Goal: Information Seeking & Learning: Learn about a topic

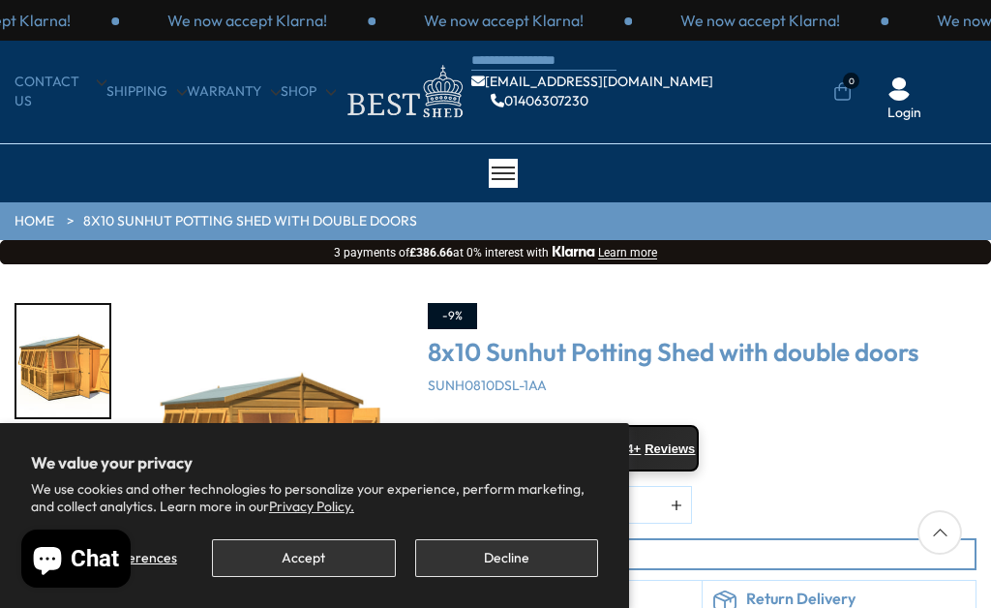
click at [532, 569] on button "Decline" at bounding box center [506, 558] width 183 height 38
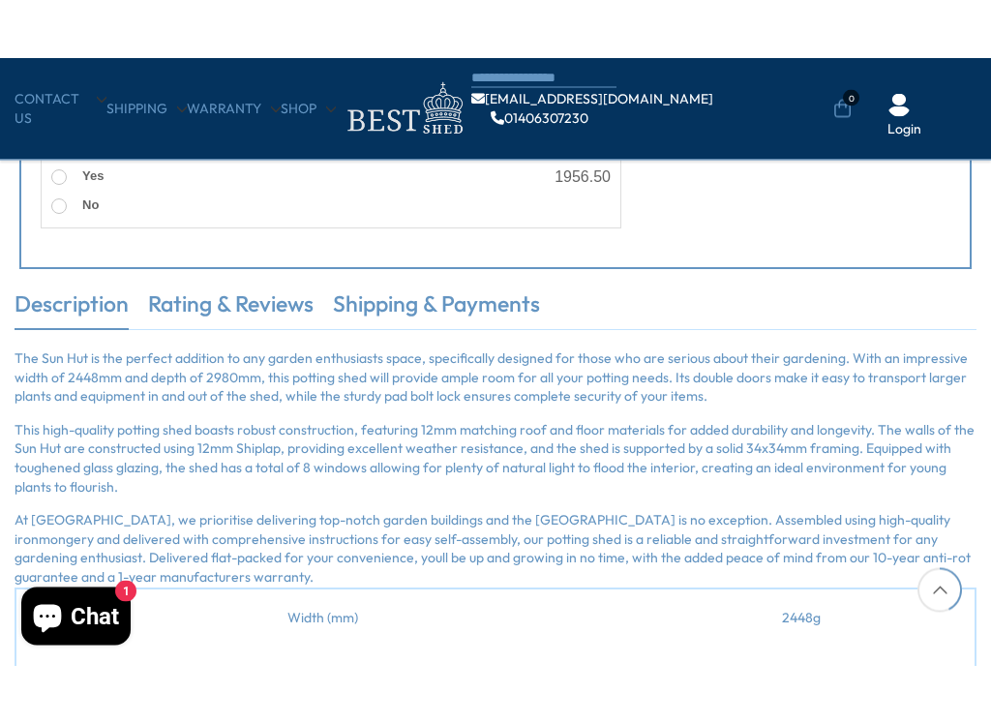
scroll to position [1139, 0]
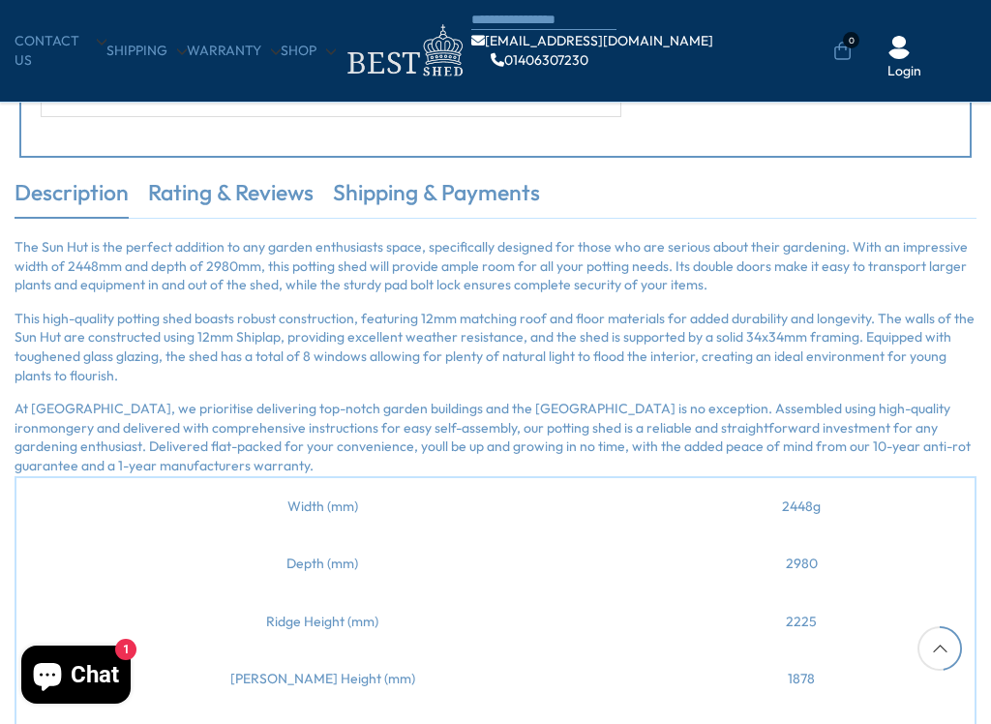
click at [932, 578] on td "2980" at bounding box center [801, 564] width 347 height 58
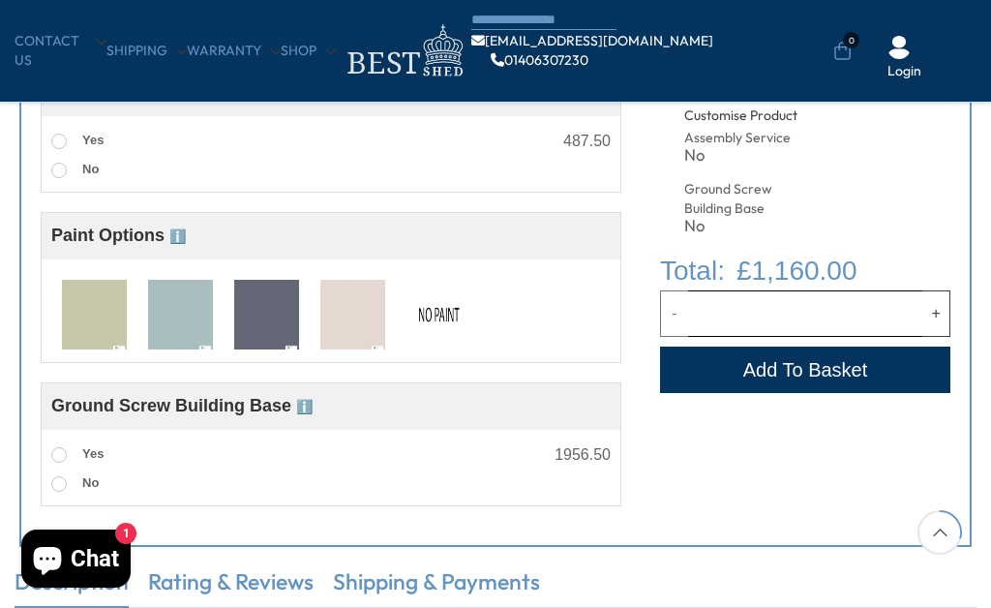
scroll to position [749, 0]
click at [331, 410] on div "Ground Screw Building Base ℹ️" at bounding box center [330, 407] width 559 height 27
click at [268, 406] on span "Ground Screw Building Base ℹ️" at bounding box center [181, 406] width 261 height 19
click at [232, 421] on div "Ground Screw Building Base ℹ️" at bounding box center [181, 407] width 261 height 27
click at [309, 406] on span "ℹ️" at bounding box center [304, 407] width 16 height 15
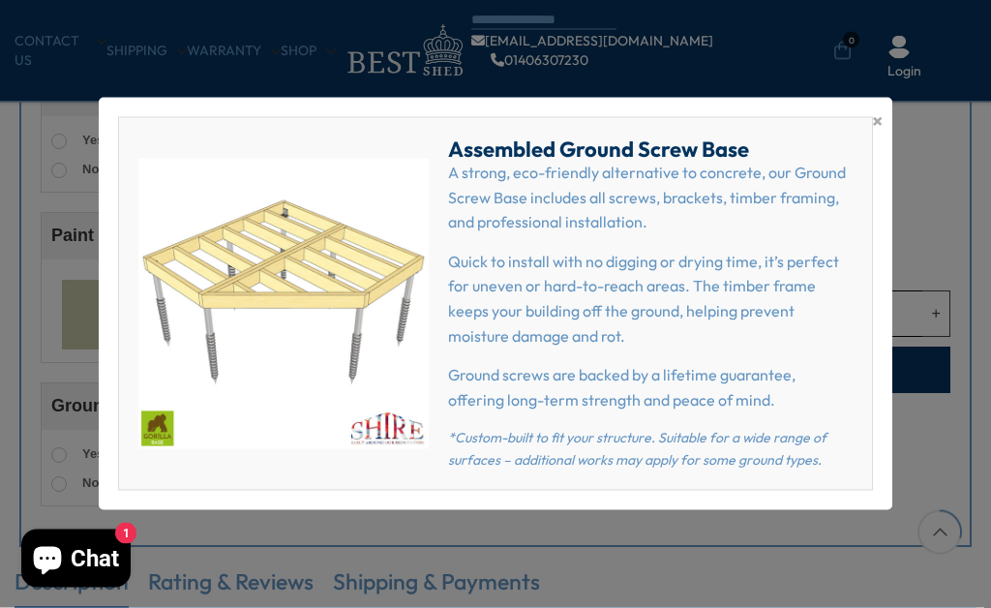
scroll to position [750, 0]
click at [302, 417] on img at bounding box center [283, 304] width 290 height 290
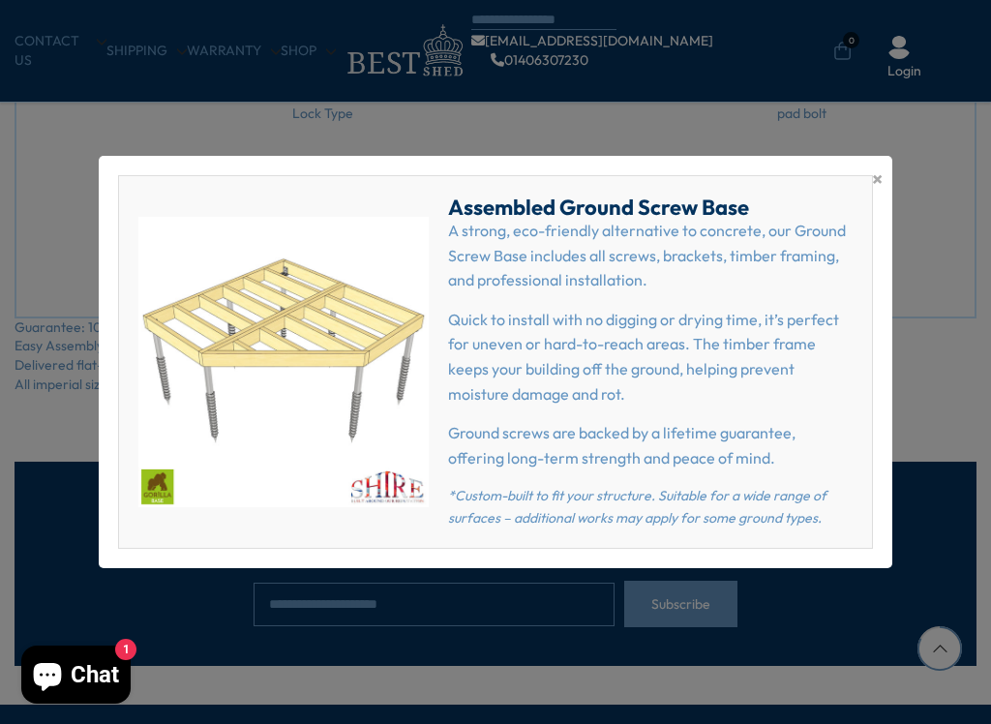
scroll to position [1998, 0]
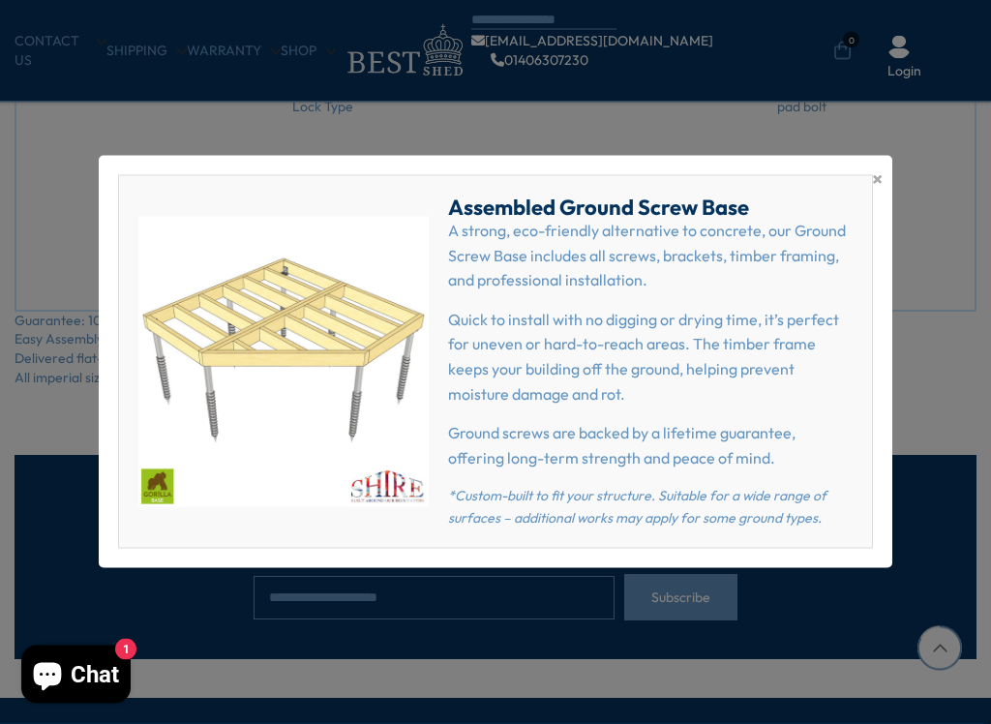
click at [881, 186] on span "×" at bounding box center [877, 178] width 11 height 27
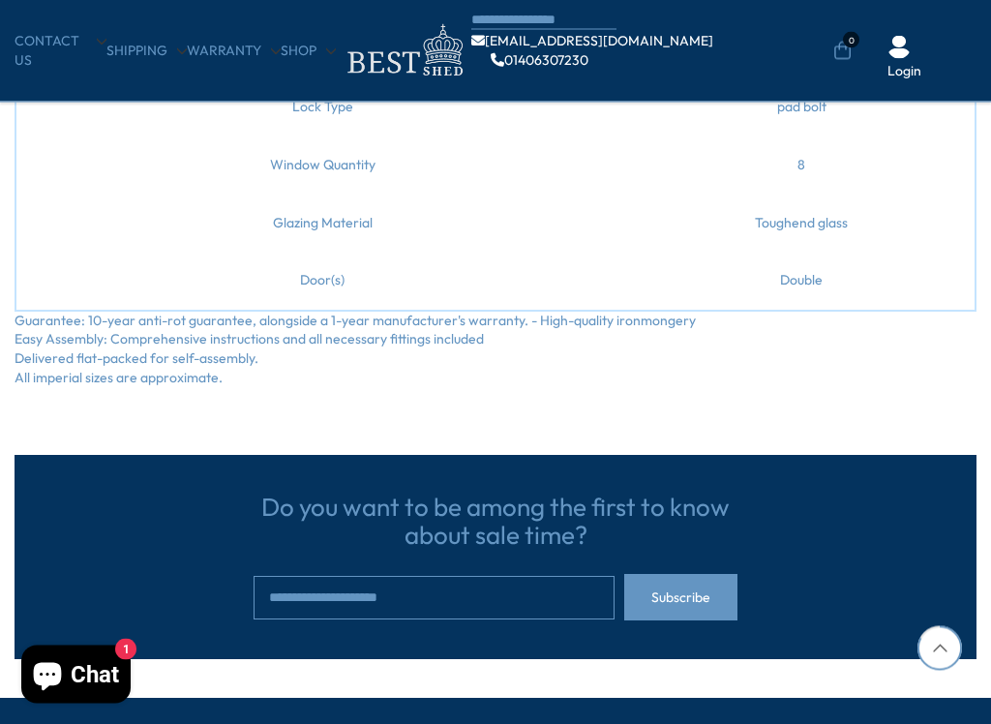
scroll to position [1999, 0]
click at [891, 194] on td "Toughend glass" at bounding box center [801, 223] width 347 height 58
click at [891, 197] on td "Toughend glass" at bounding box center [801, 223] width 347 height 58
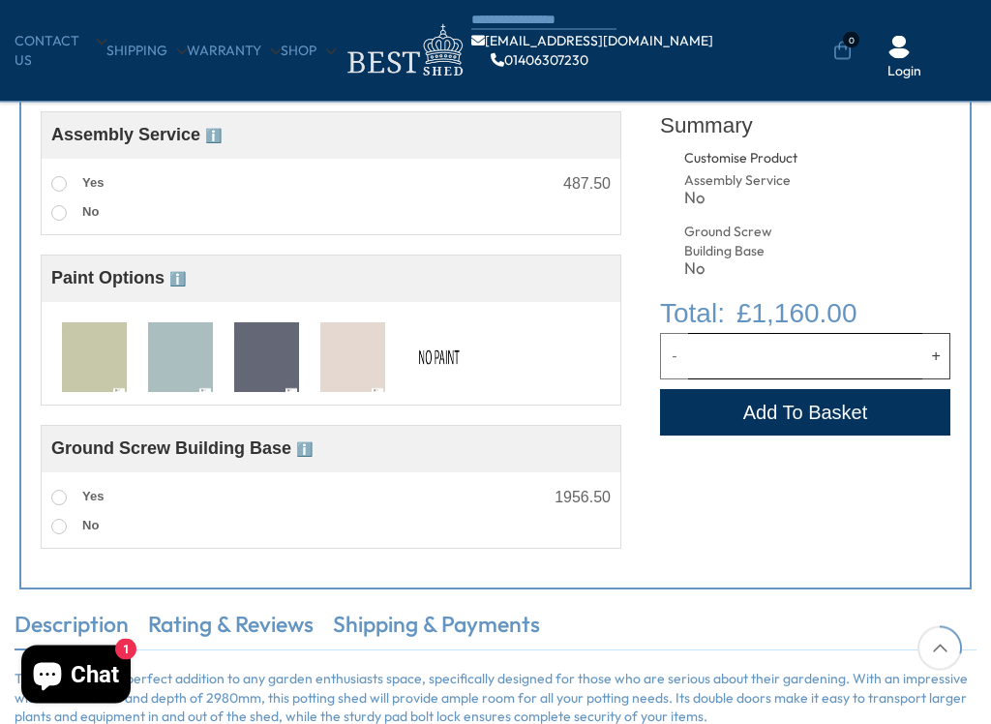
scroll to position [708, 0]
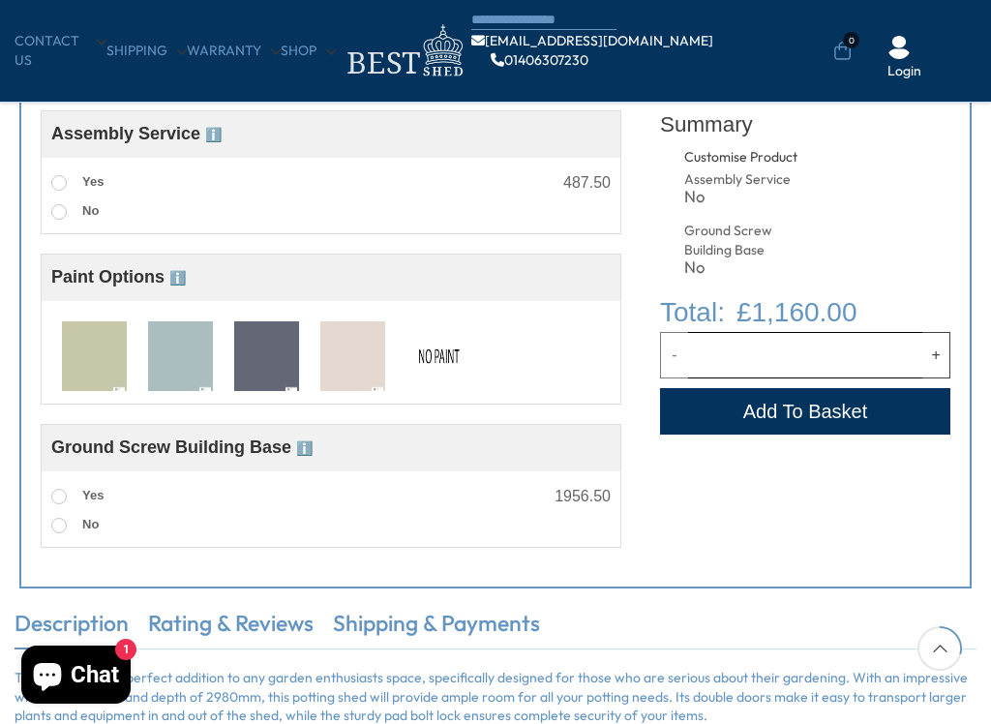
click at [183, 283] on span "ℹ️" at bounding box center [177, 277] width 16 height 15
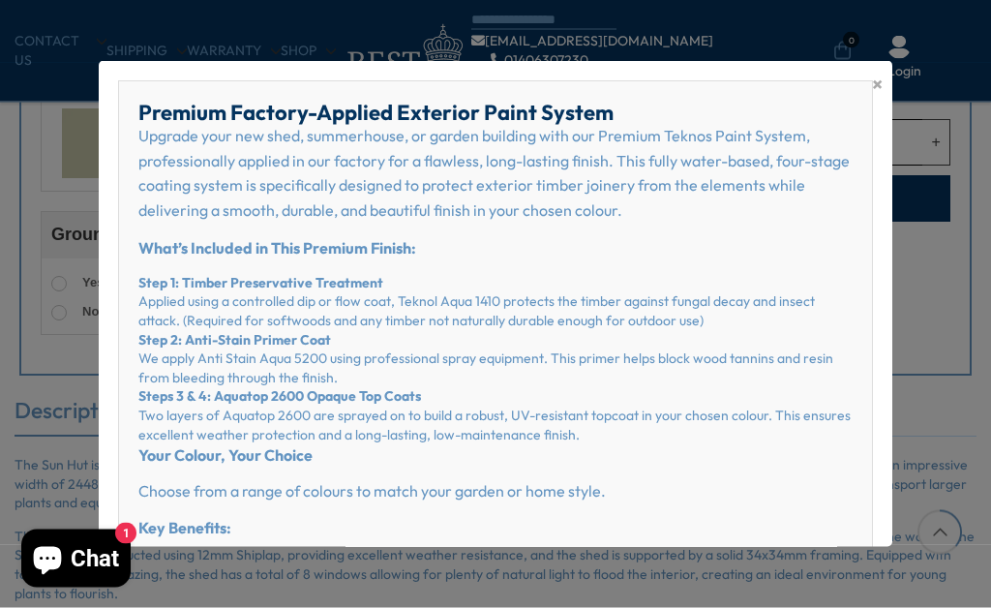
scroll to position [0, 0]
